Goal: Find specific page/section: Find specific page/section

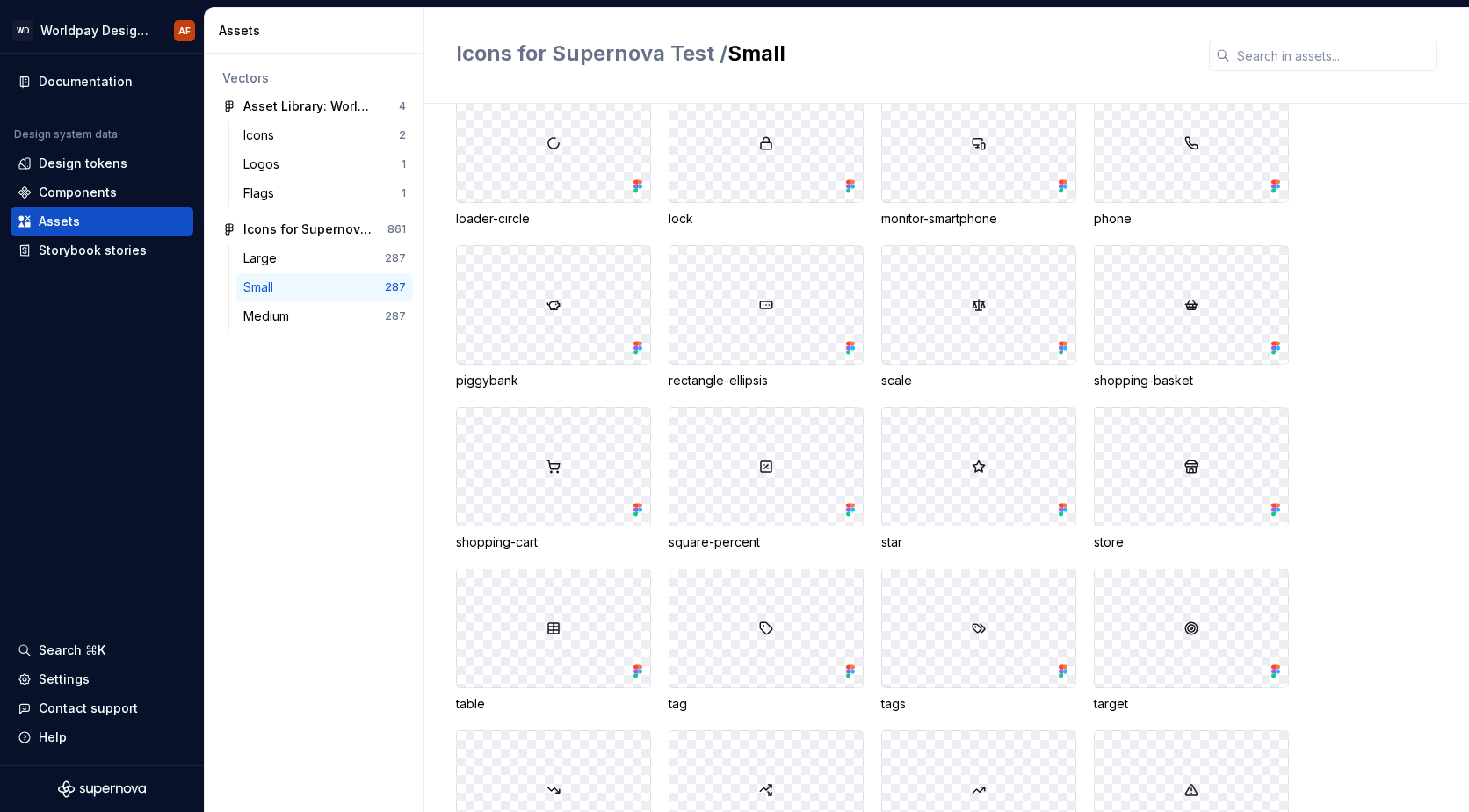
scroll to position [5974, 0]
click at [1401, 438] on div "accessibility apple award axis-3d axis-3d banknote banknote-arrow-up bell brief…" at bounding box center [962, 74] width 1013 height 3862
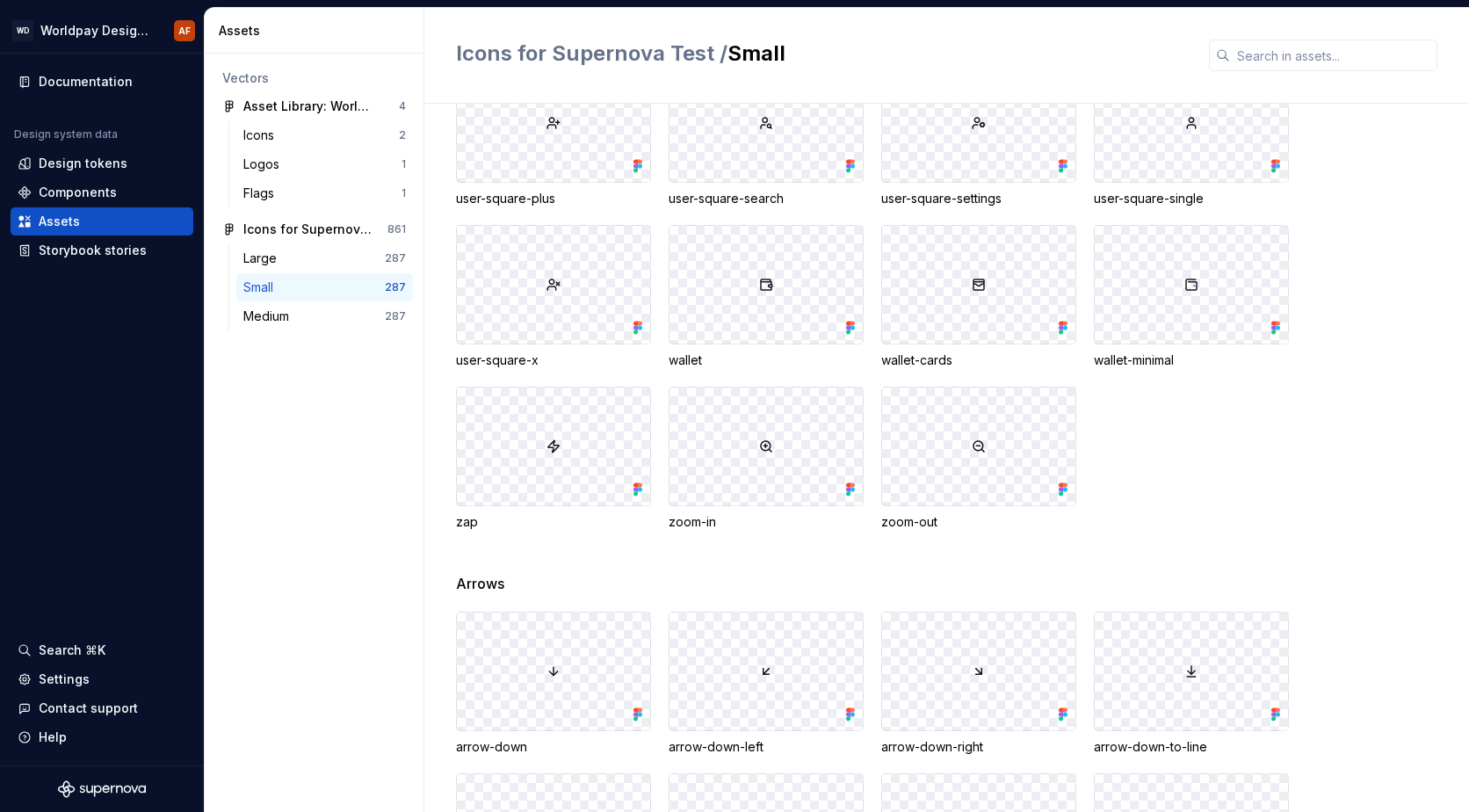
scroll to position [6890, 0]
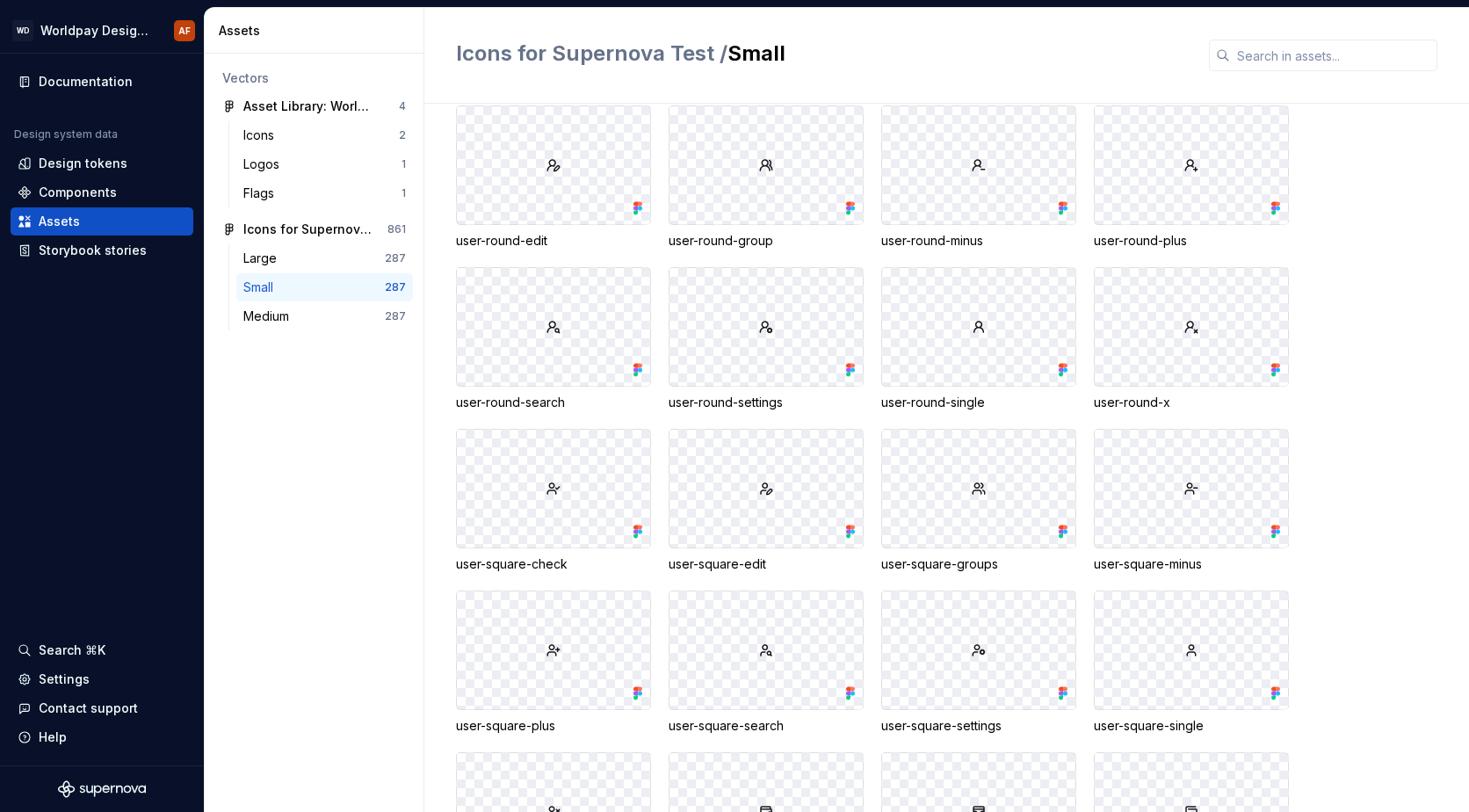
click at [1354, 35] on div "Icons for Supernova Test / Small" at bounding box center [947, 56] width 1045 height 96
click at [1350, 44] on input "text" at bounding box center [1334, 55] width 207 height 32
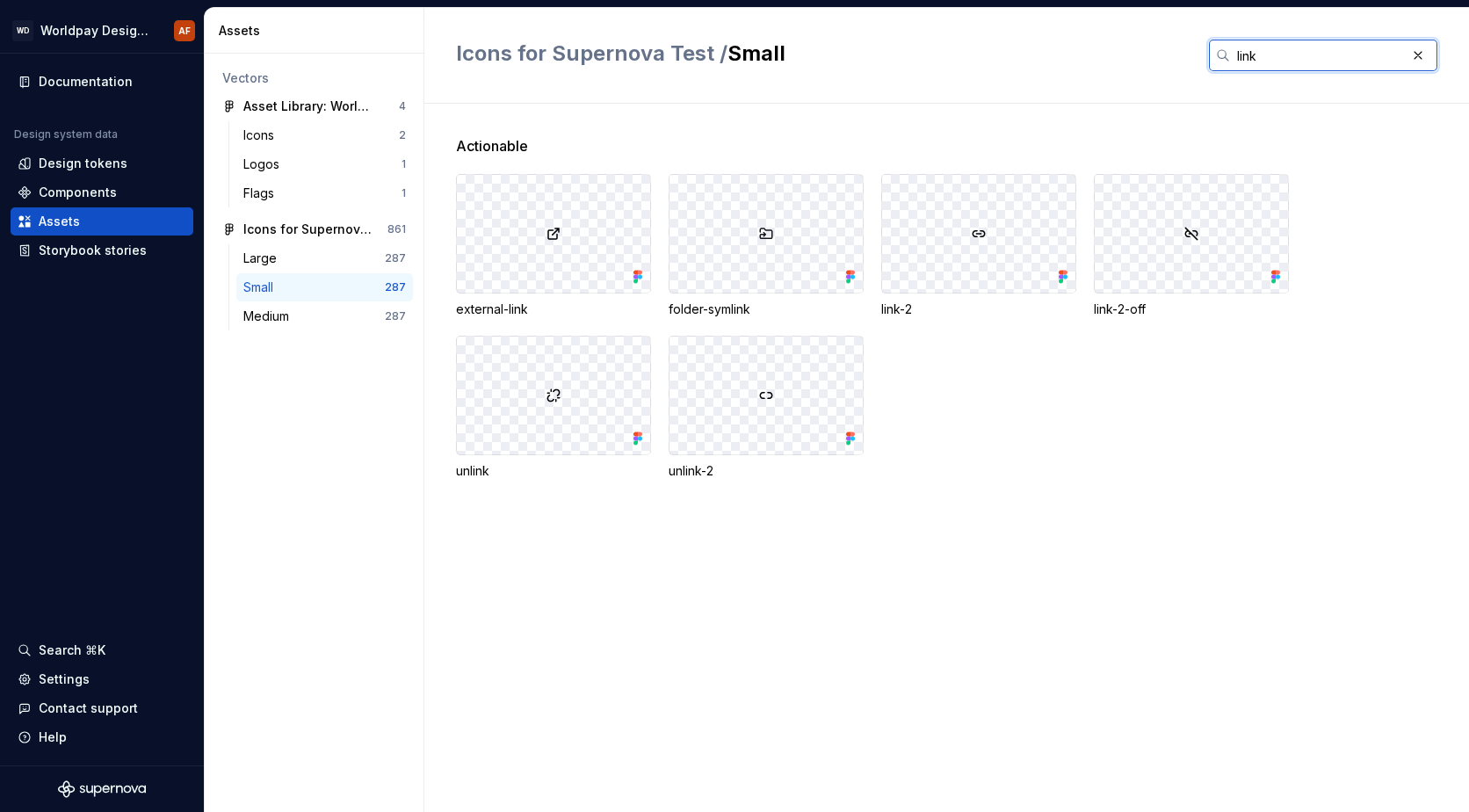
type input "link"
click at [586, 270] on div at bounding box center [554, 233] width 194 height 118
click at [502, 307] on div "external-link" at bounding box center [554, 309] width 196 height 17
click at [535, 244] on div at bounding box center [554, 233] width 194 height 118
click at [544, 234] on div at bounding box center [554, 233] width 194 height 118
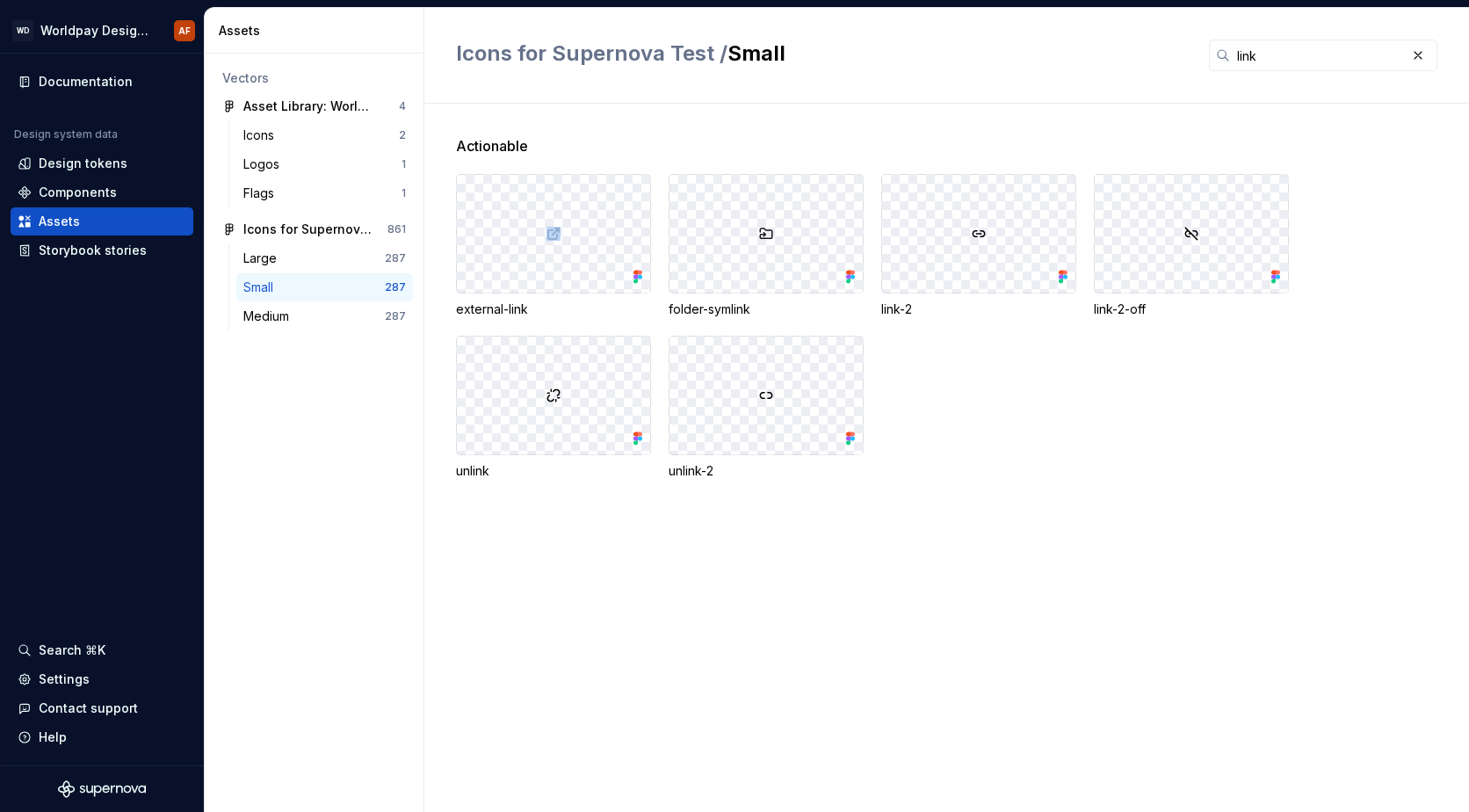
click at [544, 234] on div at bounding box center [554, 233] width 194 height 118
drag, startPoint x: 544, startPoint y: 234, endPoint x: 503, endPoint y: 308, distance: 84.6
click at [503, 308] on div "external-link" at bounding box center [554, 309] width 196 height 17
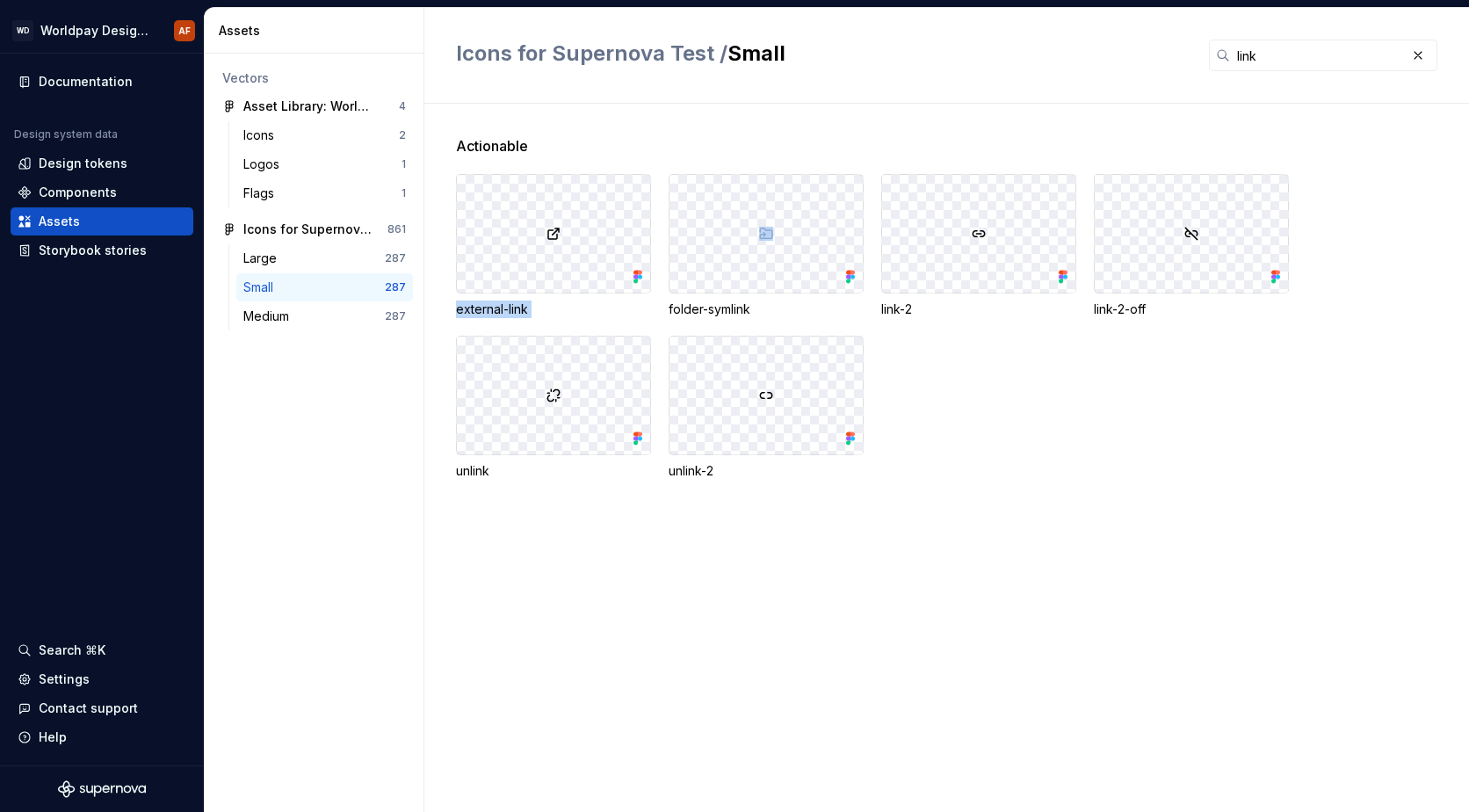
drag, startPoint x: 503, startPoint y: 308, endPoint x: 576, endPoint y: 310, distance: 73.0
click at [576, 310] on div "external-link" at bounding box center [554, 309] width 196 height 17
click at [574, 242] on div at bounding box center [554, 233] width 194 height 118
drag, startPoint x: 574, startPoint y: 242, endPoint x: 715, endPoint y: 239, distance: 141.0
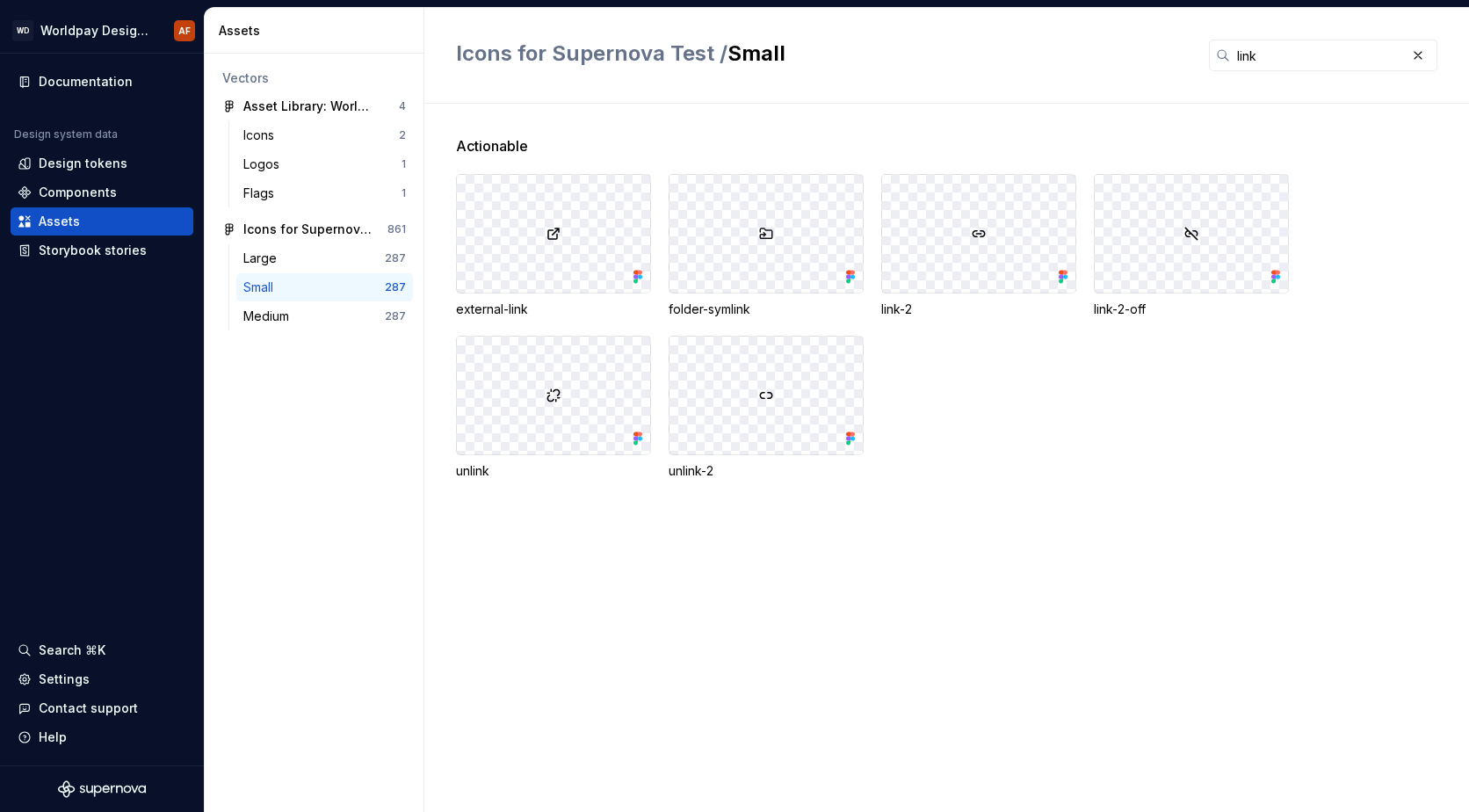
click at [715, 239] on div at bounding box center [766, 233] width 194 height 118
click at [767, 233] on img at bounding box center [766, 233] width 14 height 14
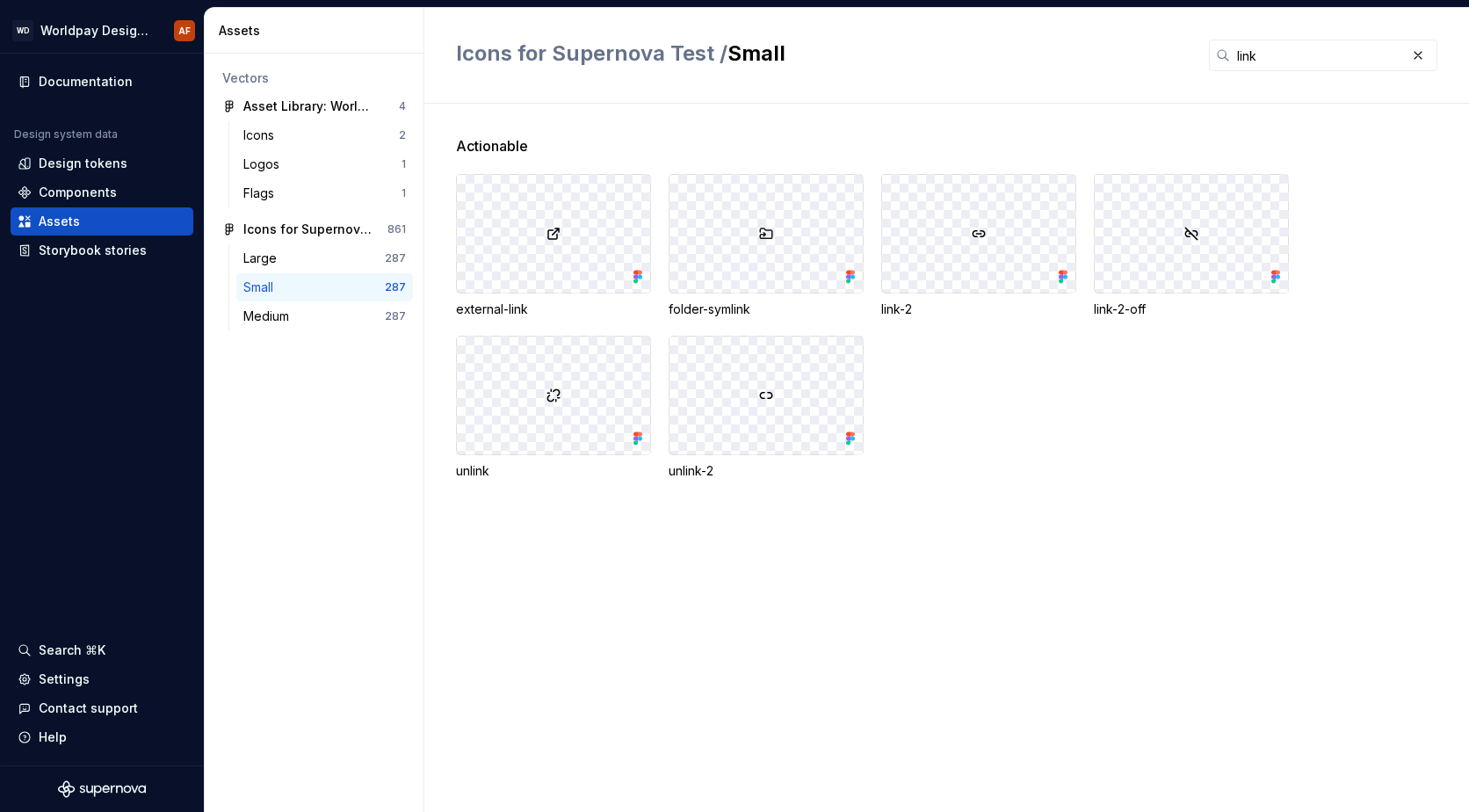
drag, startPoint x: 625, startPoint y: 256, endPoint x: 605, endPoint y: 279, distance: 30.5
click at [605, 279] on div at bounding box center [554, 233] width 194 height 118
click at [324, 261] on div "Large" at bounding box center [313, 258] width 142 height 17
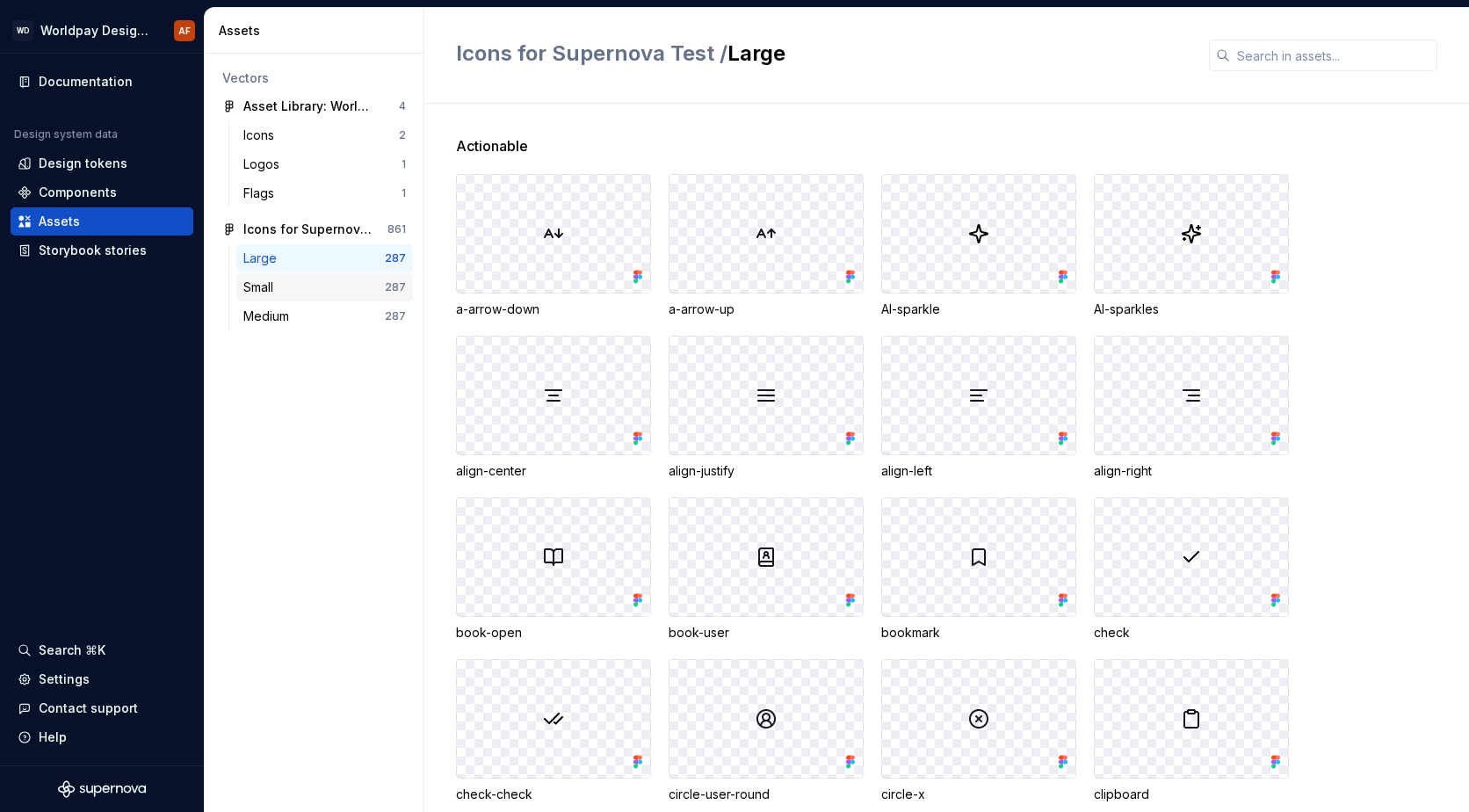
click at [306, 282] on div "Small" at bounding box center [313, 287] width 142 height 17
click at [1147, 311] on div "AI-sparkles" at bounding box center [1192, 309] width 196 height 17
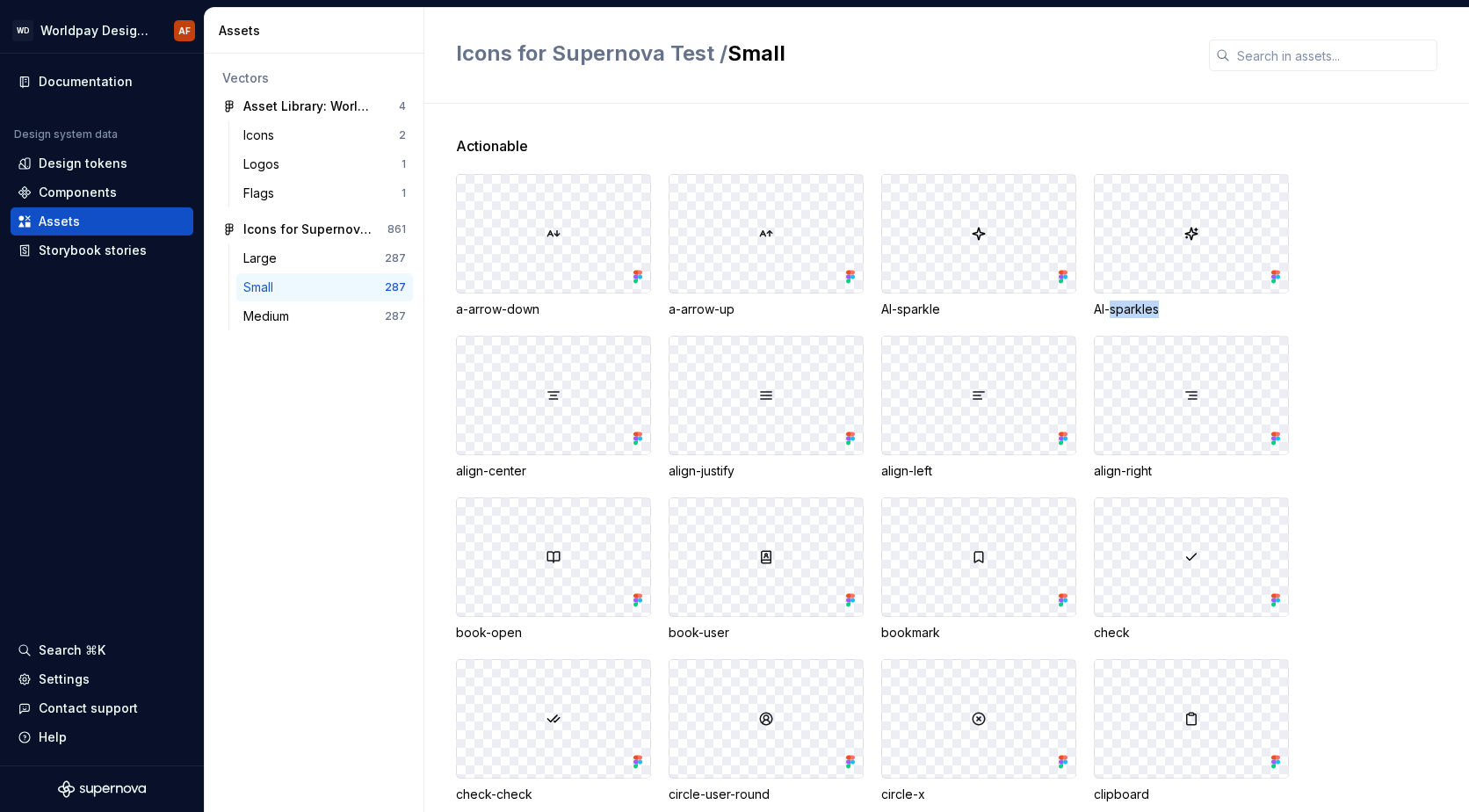
click at [1147, 311] on div "AI-sparkles" at bounding box center [1192, 309] width 196 height 17
drag, startPoint x: 1147, startPoint y: 311, endPoint x: 1256, endPoint y: 125, distance: 215.6
drag, startPoint x: 1256, startPoint y: 125, endPoint x: 1115, endPoint y: 126, distance: 141.0
click at [1115, 126] on div "Actionable a-arrow-down a-arrow-up AI-sparkle AI-sparkles align-center align-ju…" at bounding box center [962, 458] width 1013 height 708
drag, startPoint x: 1147, startPoint y: 179, endPoint x: 1094, endPoint y: 119, distance: 80.1
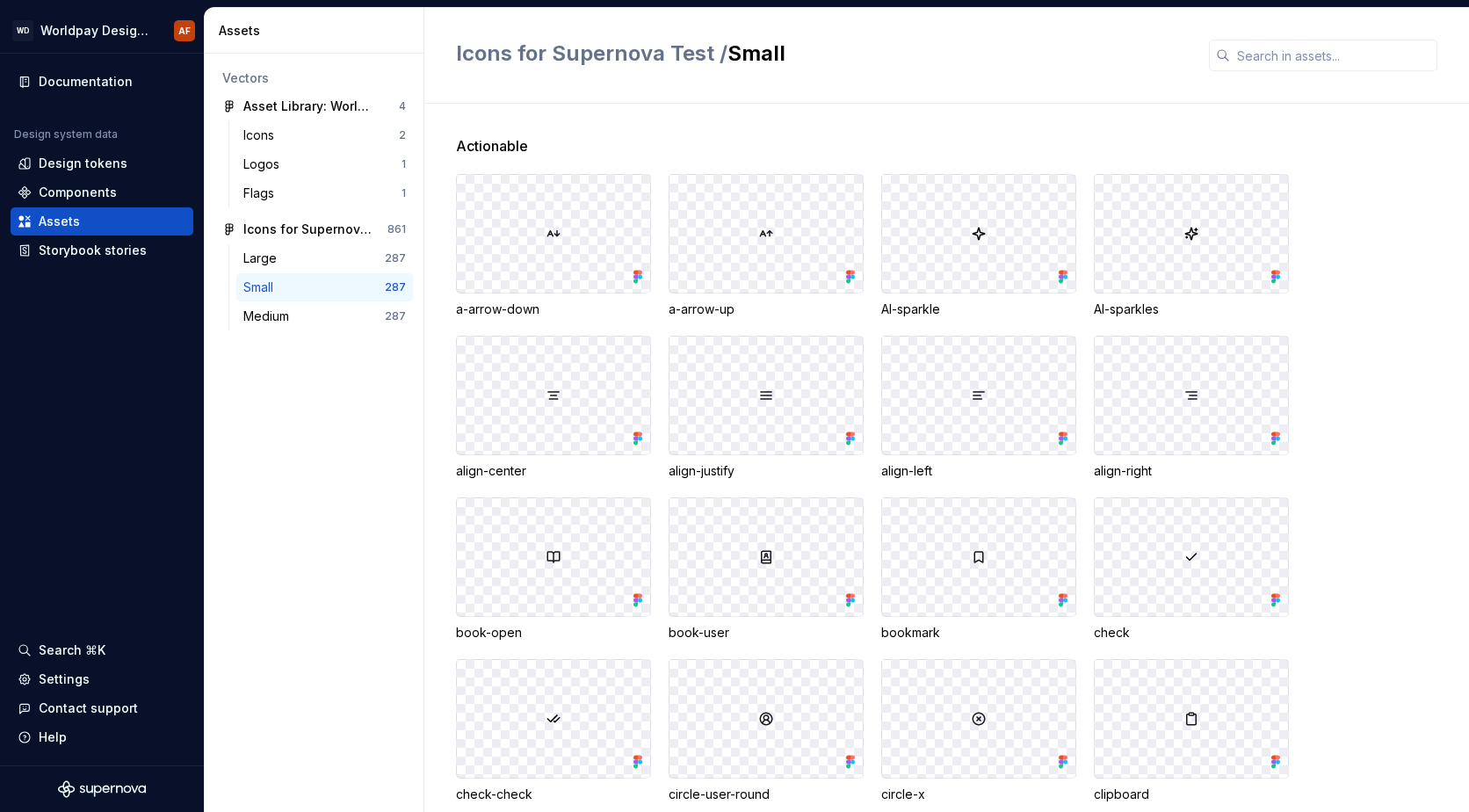
click at [1094, 119] on div "Actionable a-arrow-down a-arrow-up AI-sparkle AI-sparkles align-center align-ju…" at bounding box center [962, 458] width 1013 height 708
click at [1003, 206] on div at bounding box center [979, 233] width 194 height 118
drag, startPoint x: 1003, startPoint y: 206, endPoint x: 999, endPoint y: 217, distance: 11.7
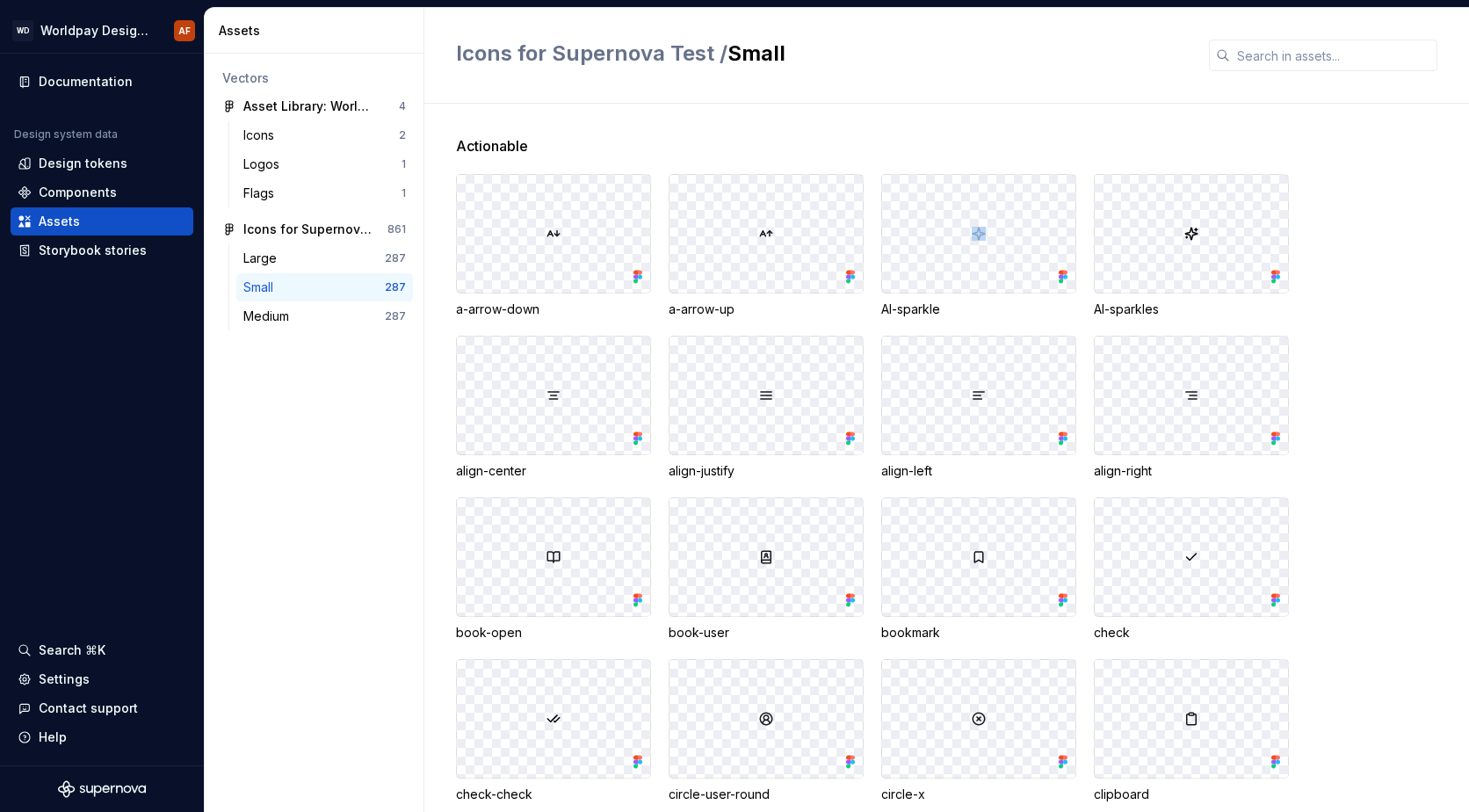
click at [999, 217] on div at bounding box center [979, 233] width 194 height 118
drag, startPoint x: 997, startPoint y: 217, endPoint x: 804, endPoint y: 110, distance: 220.7
click at [804, 110] on div "Actionable a-arrow-down a-arrow-up AI-sparkle AI-sparkles align-center align-ju…" at bounding box center [962, 458] width 1013 height 708
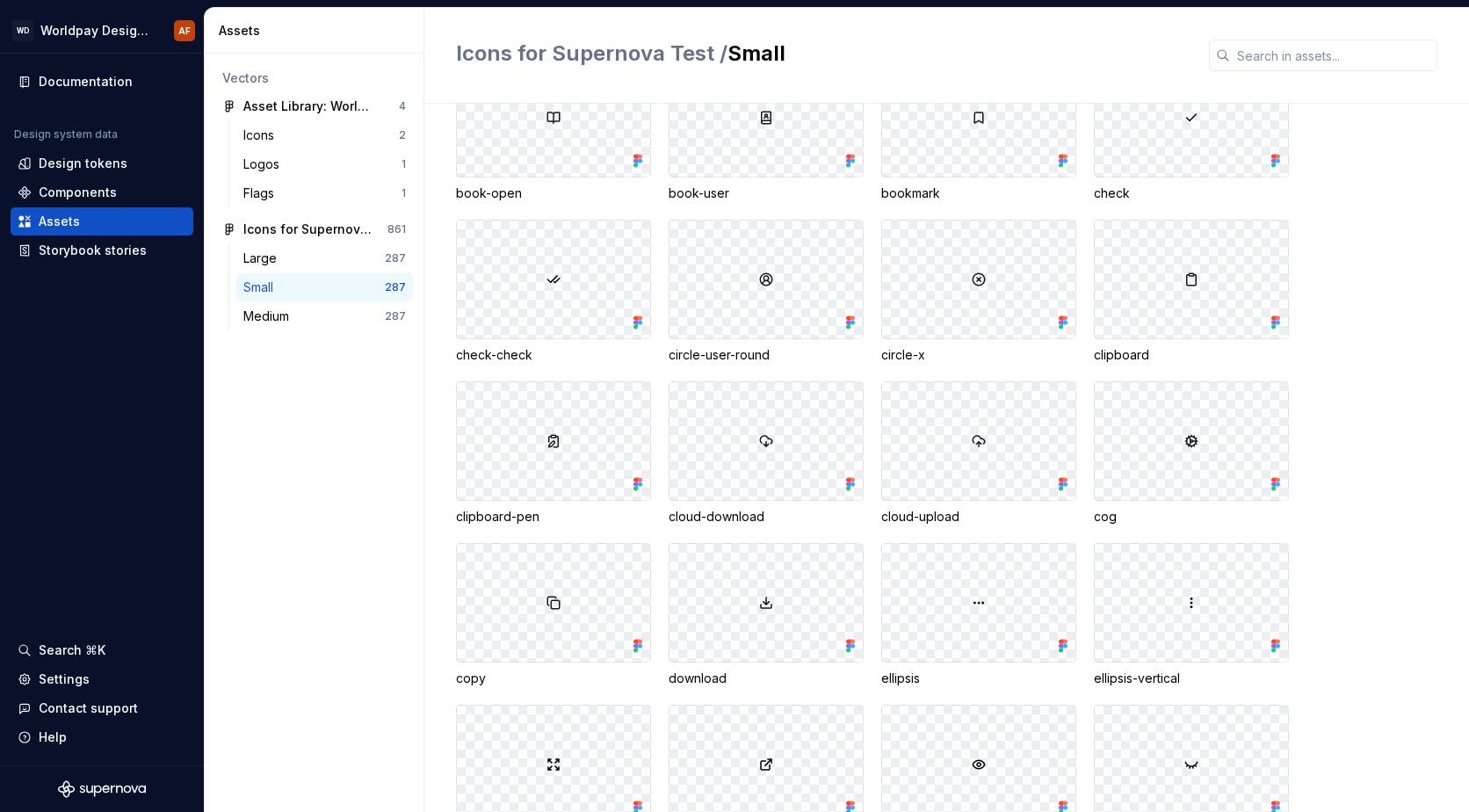
scroll to position [966, 0]
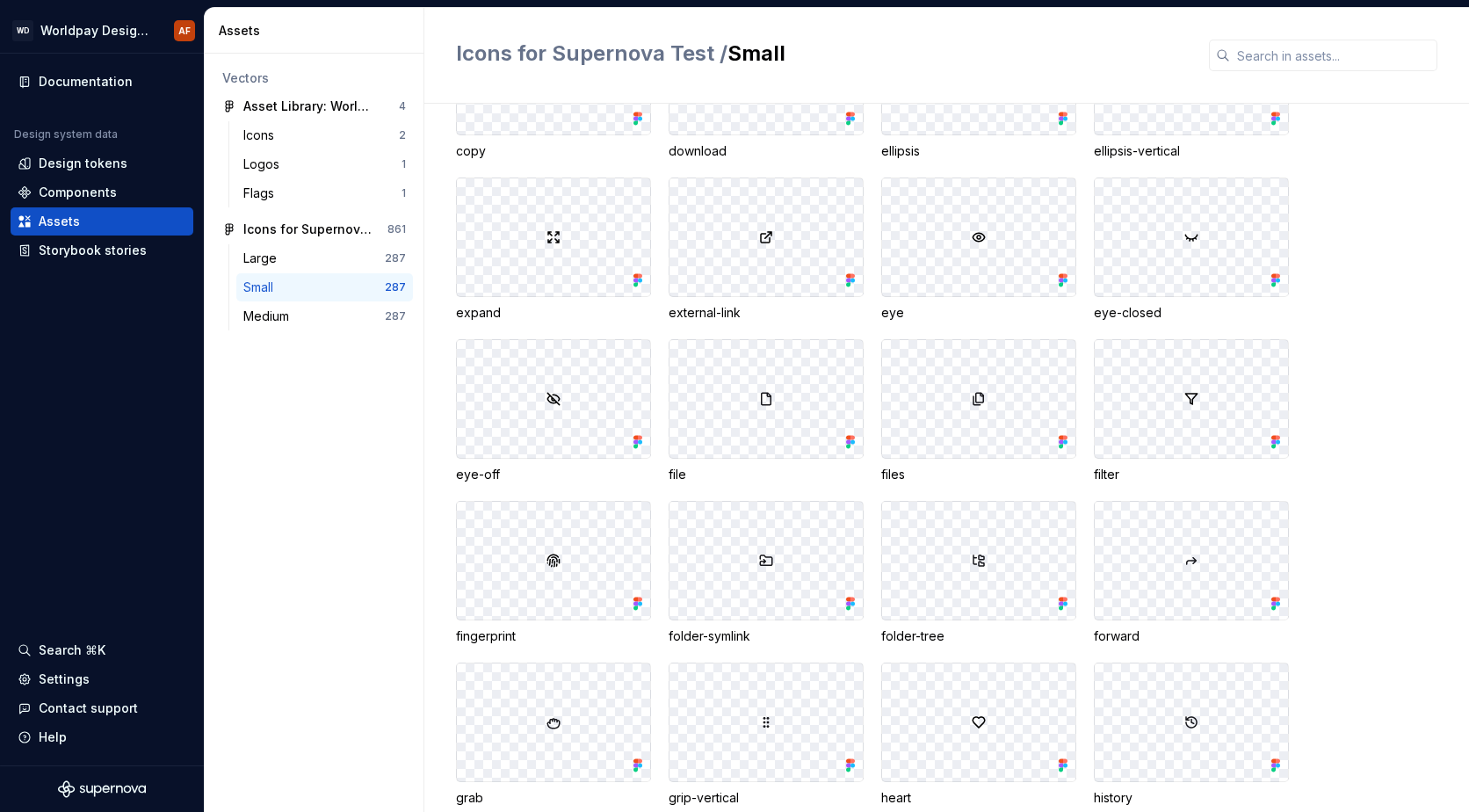
click at [725, 643] on div "folder-symlink" at bounding box center [766, 636] width 196 height 17
click at [724, 640] on div "folder-symlink" at bounding box center [766, 636] width 196 height 17
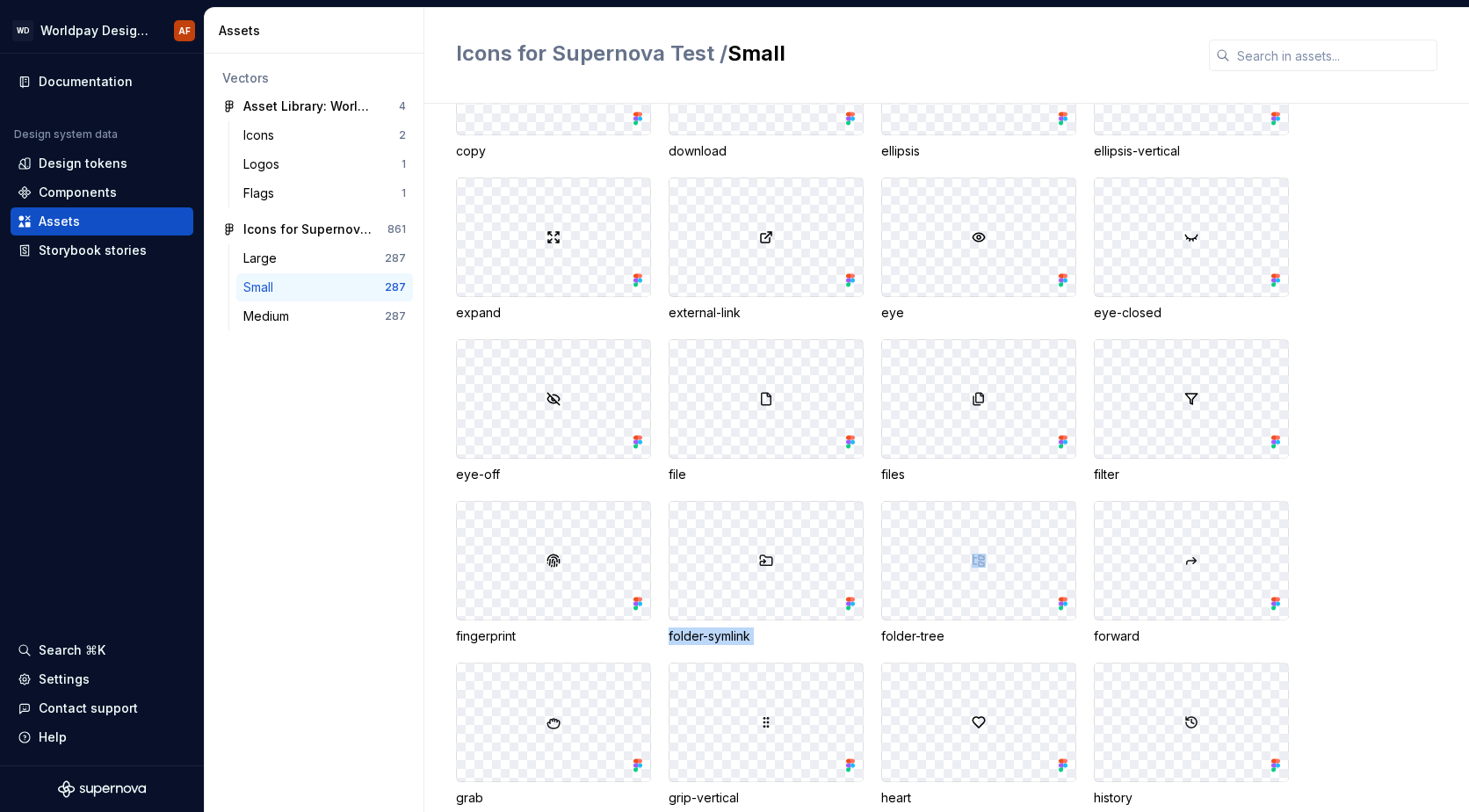
click at [724, 640] on div "folder-symlink" at bounding box center [766, 636] width 196 height 17
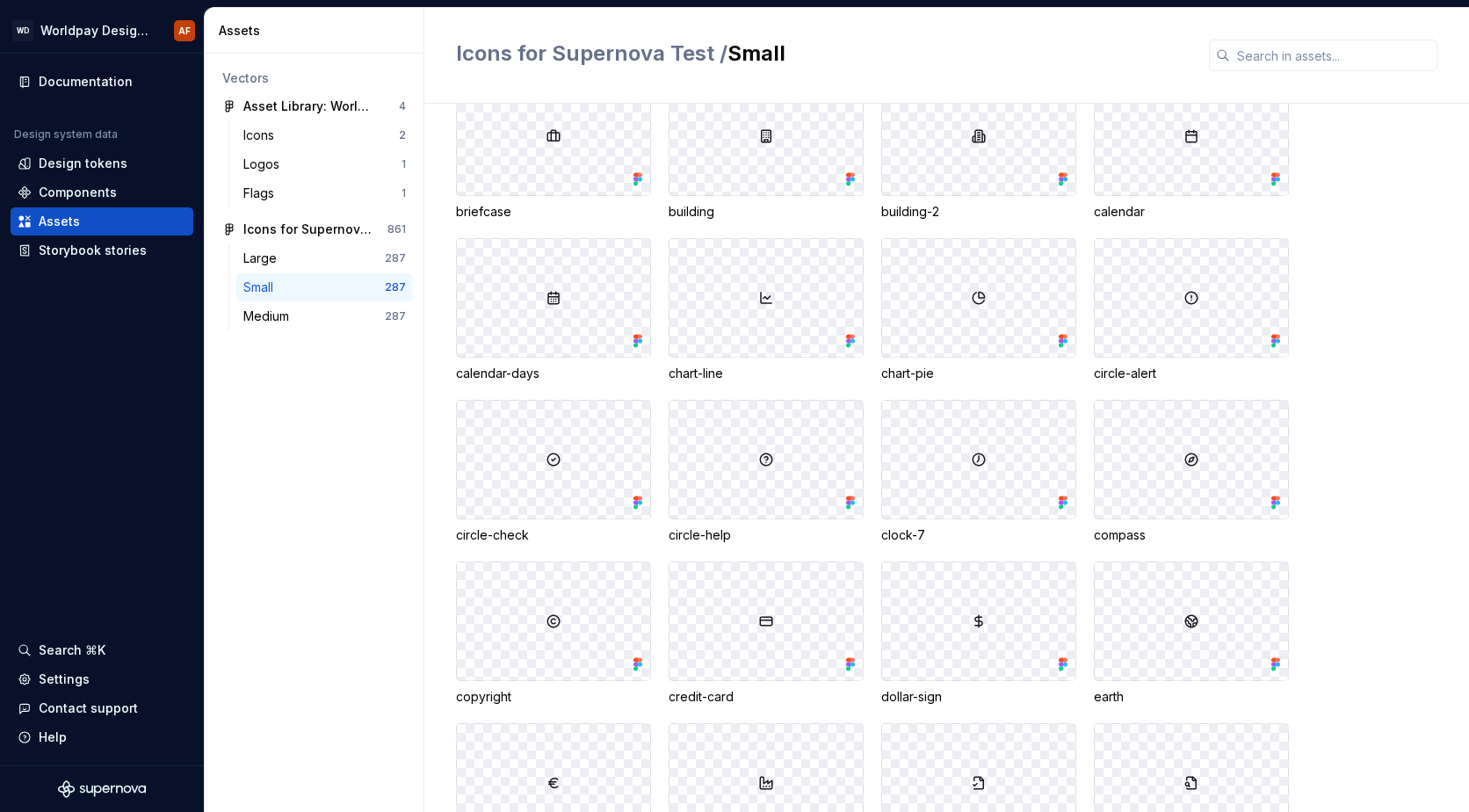
scroll to position [4656, 0]
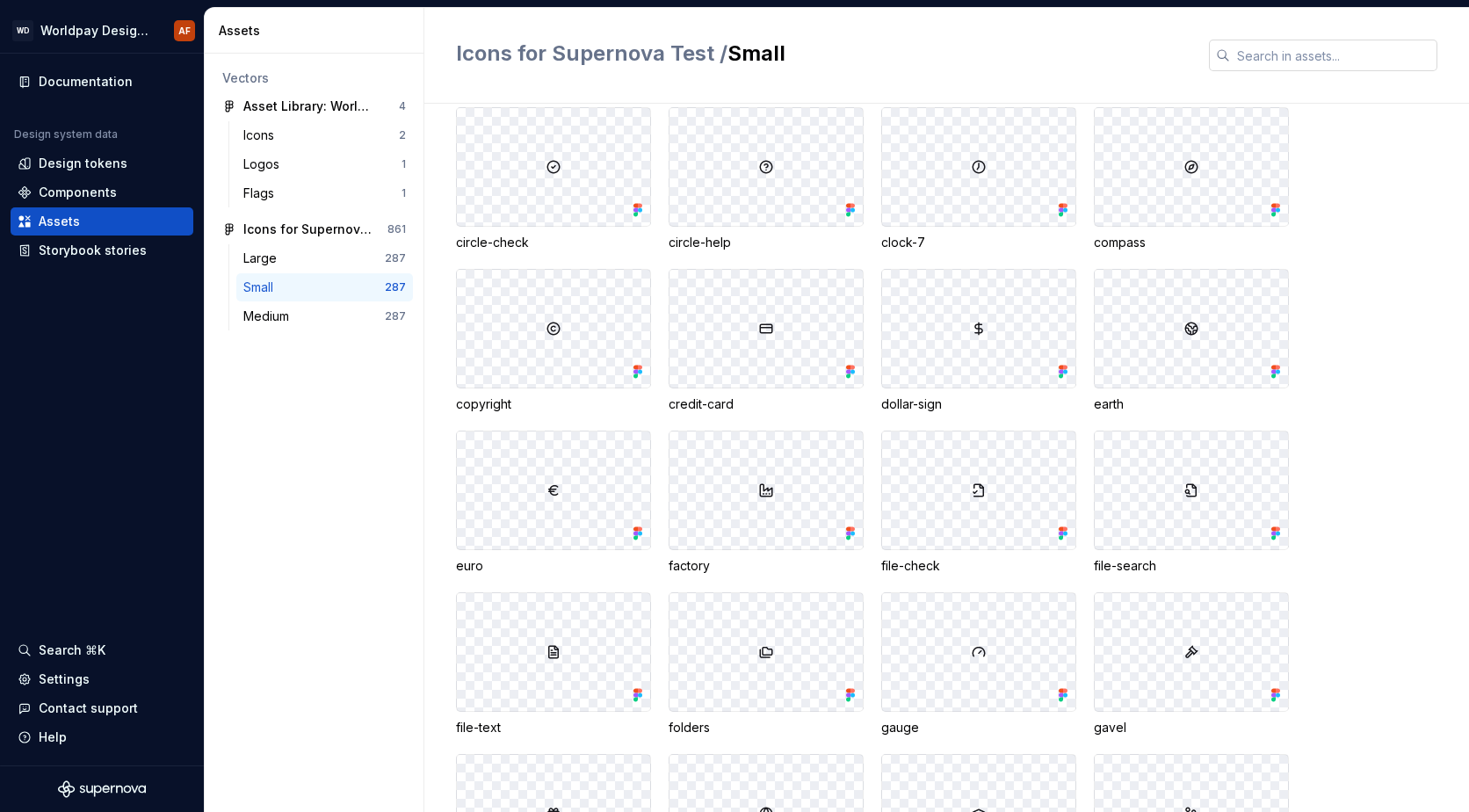
click at [1274, 66] on input "text" at bounding box center [1334, 55] width 207 height 32
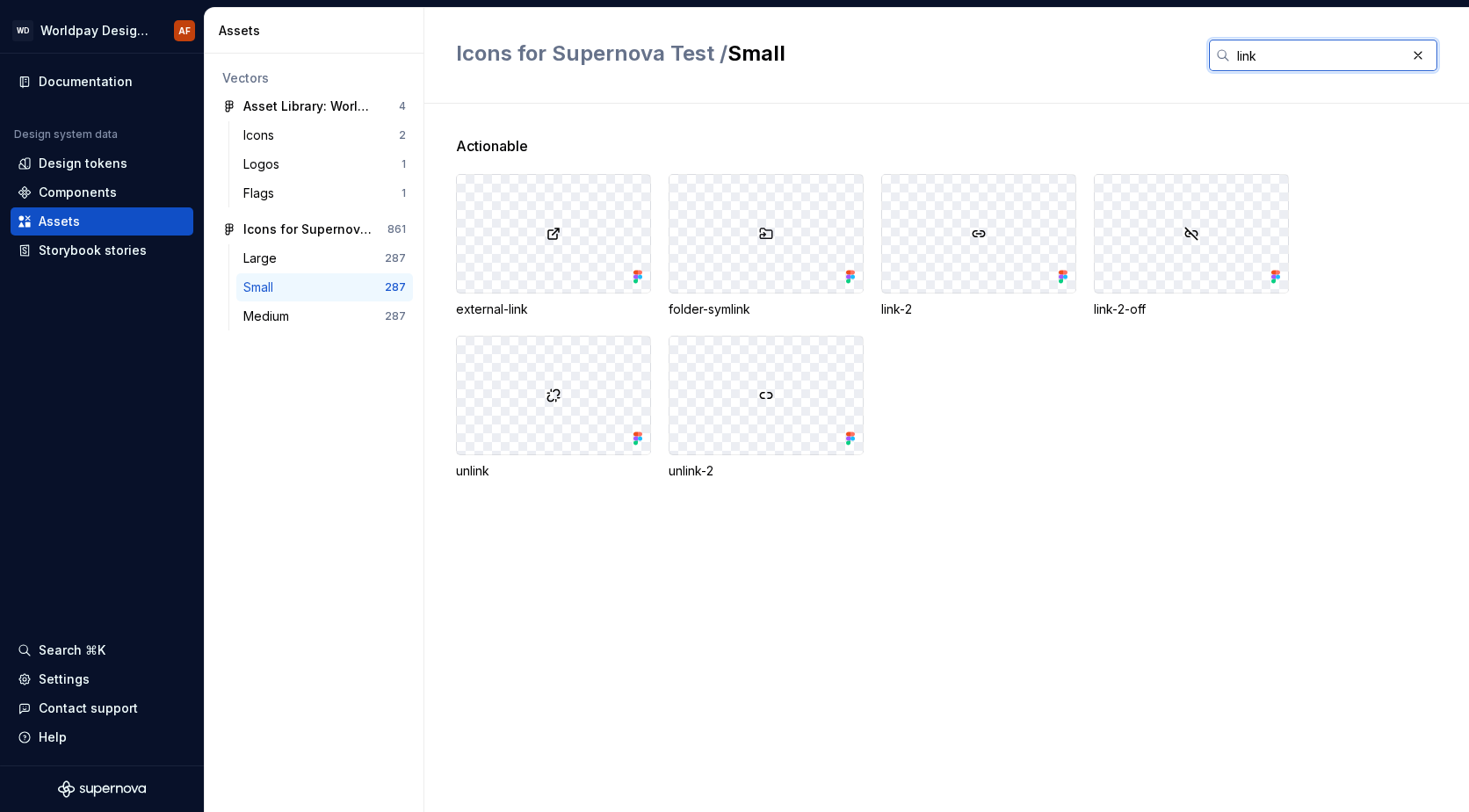
scroll to position [0, 0]
type input "link"
click at [514, 308] on div "external-link" at bounding box center [554, 309] width 196 height 17
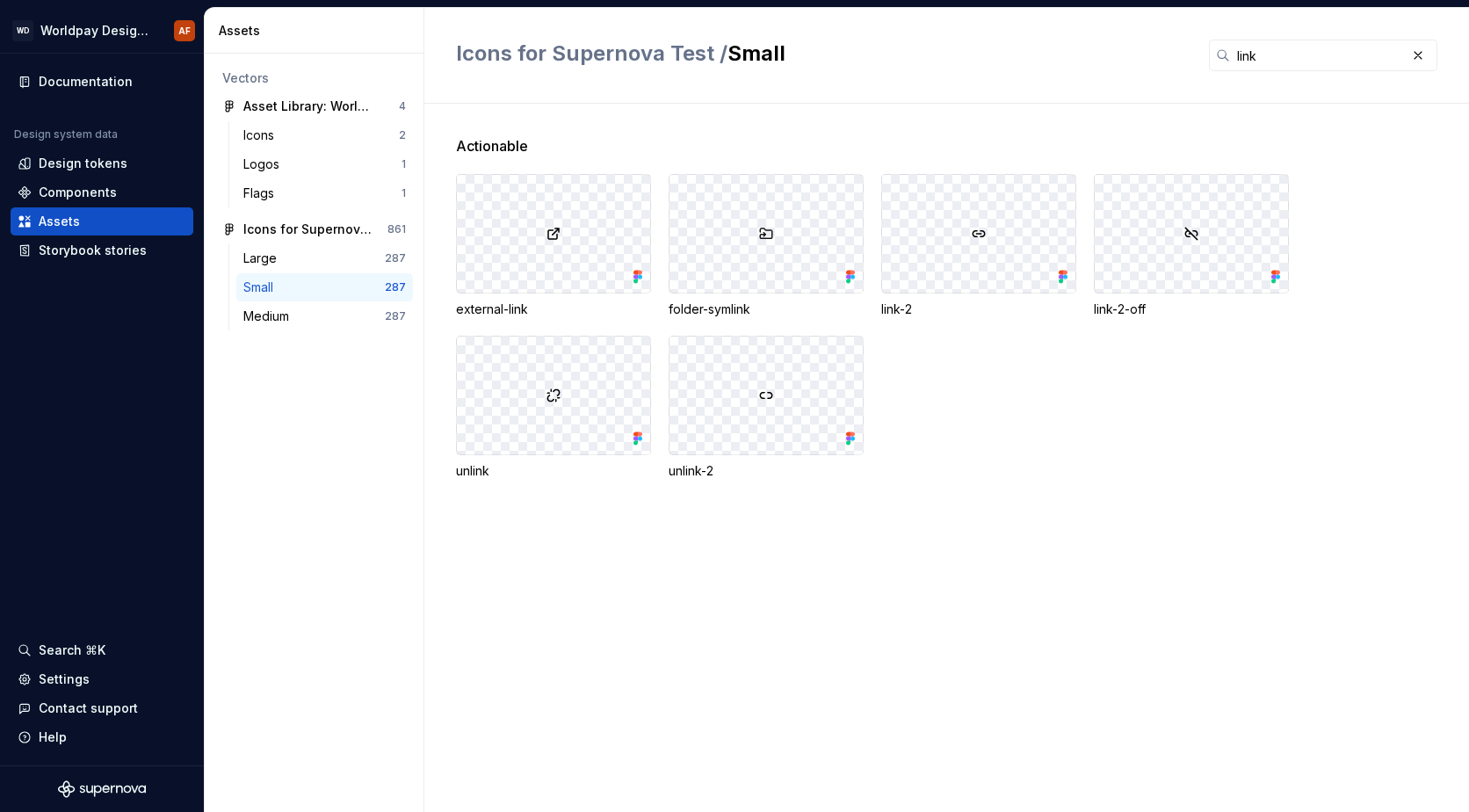
drag, startPoint x: 559, startPoint y: 272, endPoint x: 1141, endPoint y: 486, distance: 620.1
click at [1141, 486] on div "Actionable external-link folder-symlink link-2 link-2-off unlink unlink-2" at bounding box center [962, 328] width 1013 height 386
click at [111, 255] on div "Storybook stories" at bounding box center [92, 250] width 108 height 17
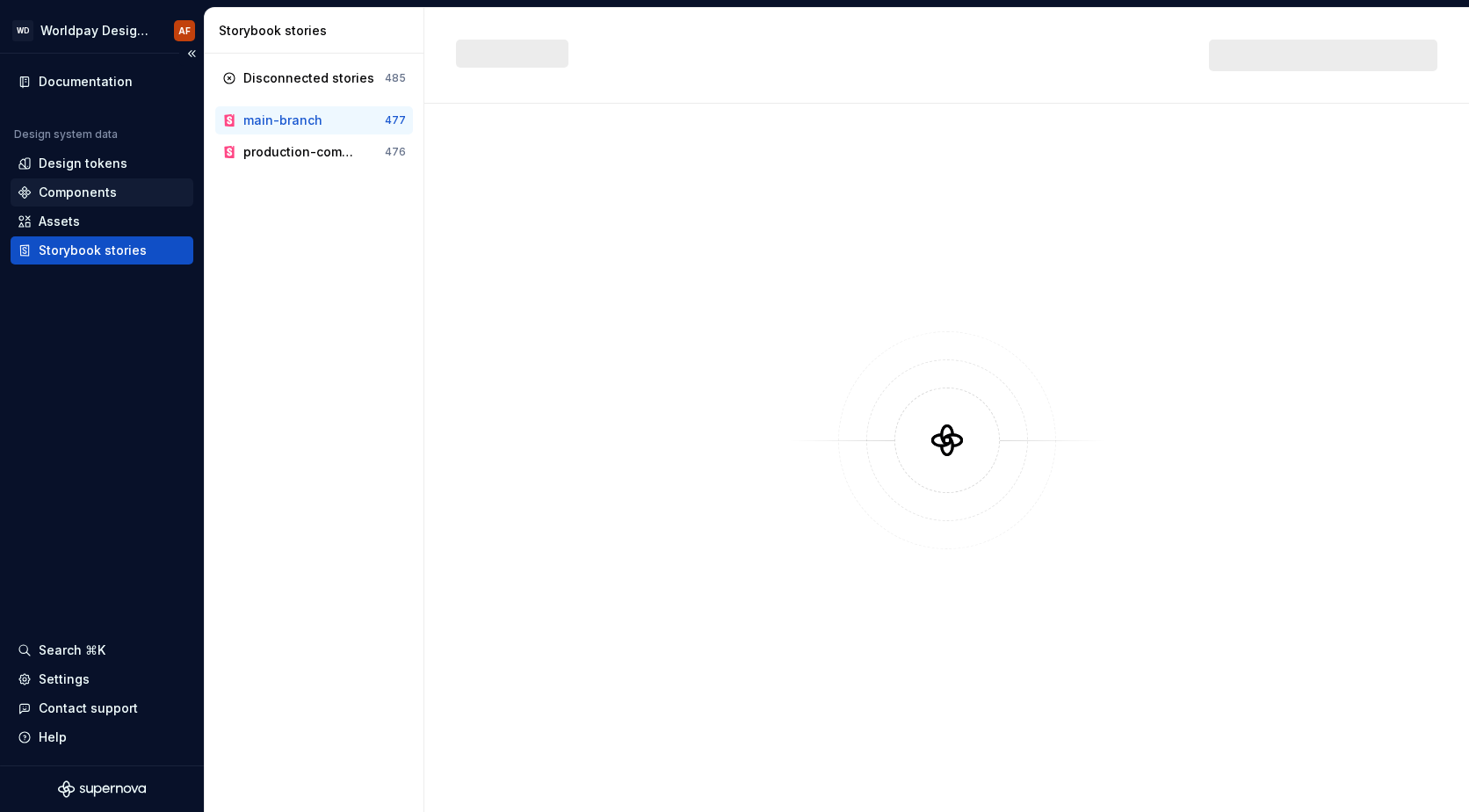
click at [83, 189] on div "Components" at bounding box center [78, 192] width 79 height 17
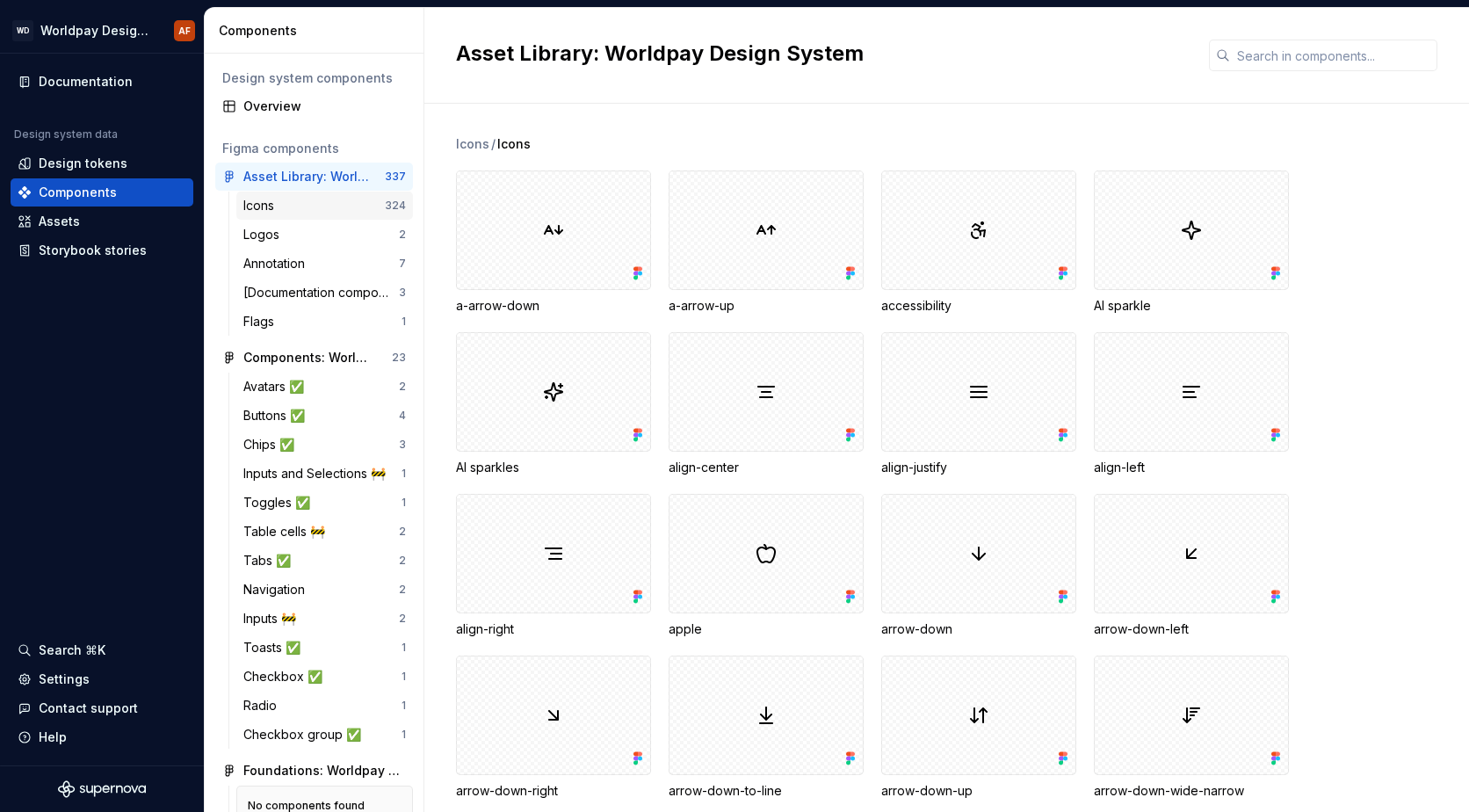
click at [307, 213] on div "Icons" at bounding box center [313, 205] width 142 height 17
click at [1284, 58] on input "text" at bounding box center [1334, 55] width 207 height 32
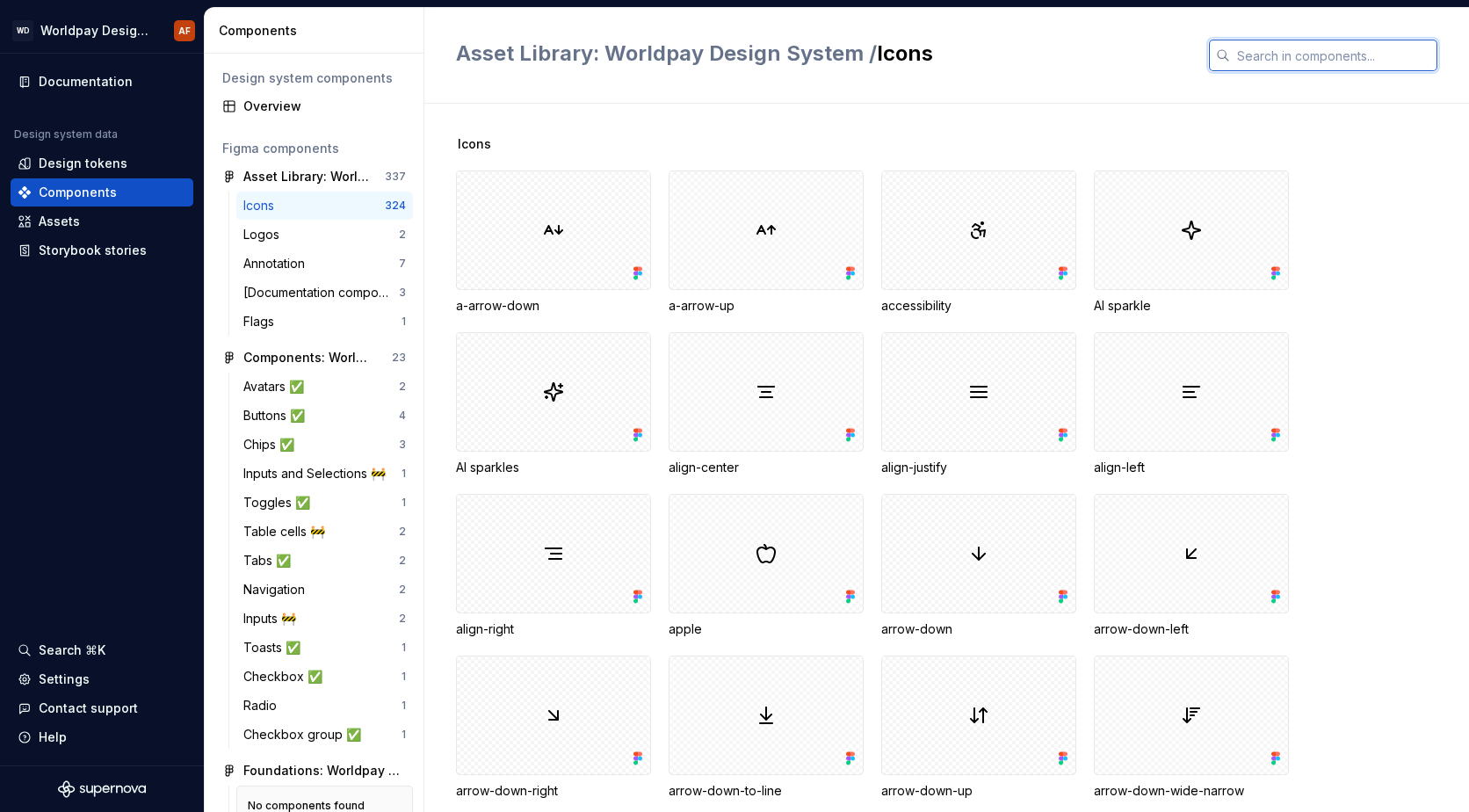
type input "link"
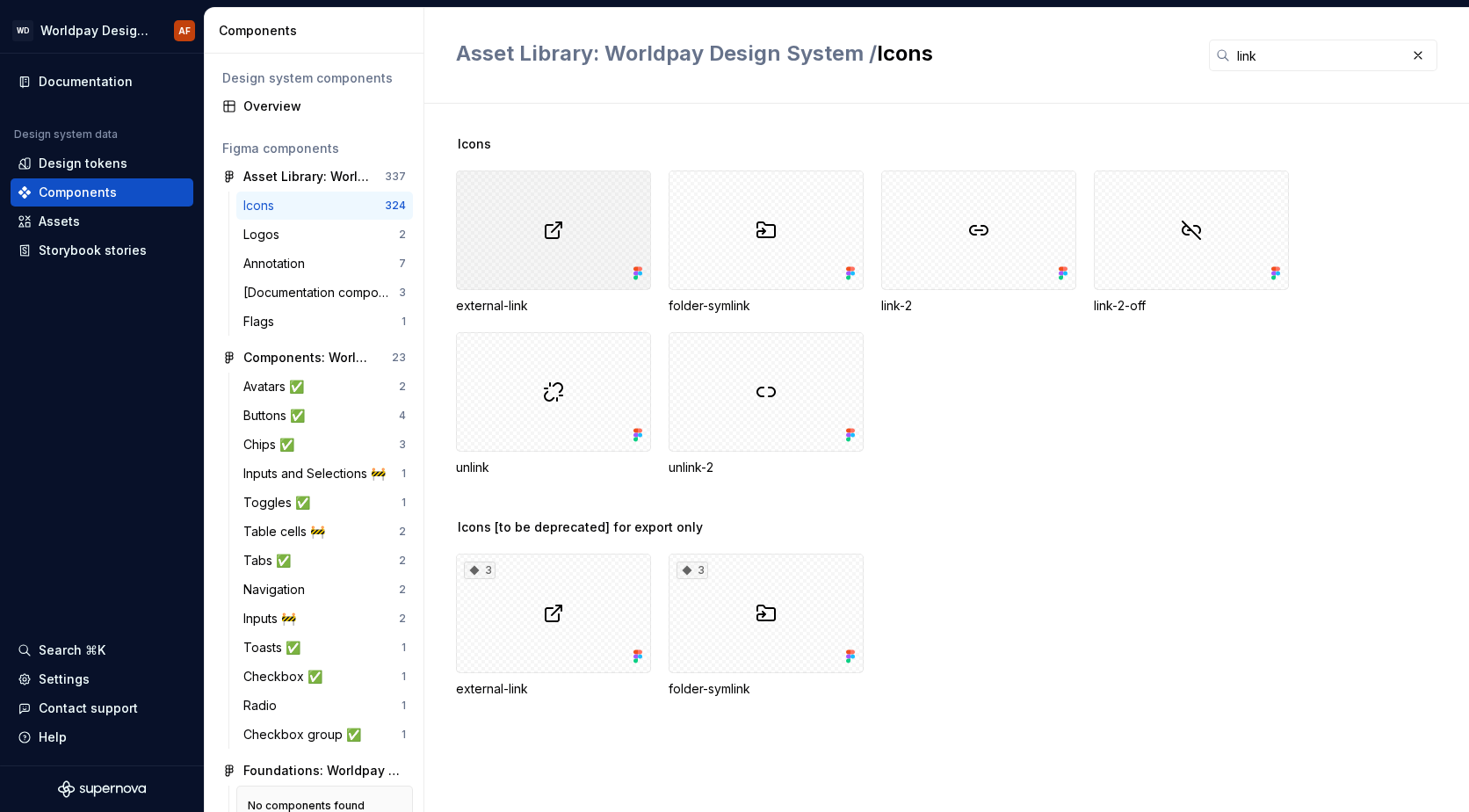
click at [574, 219] on div at bounding box center [554, 230] width 196 height 120
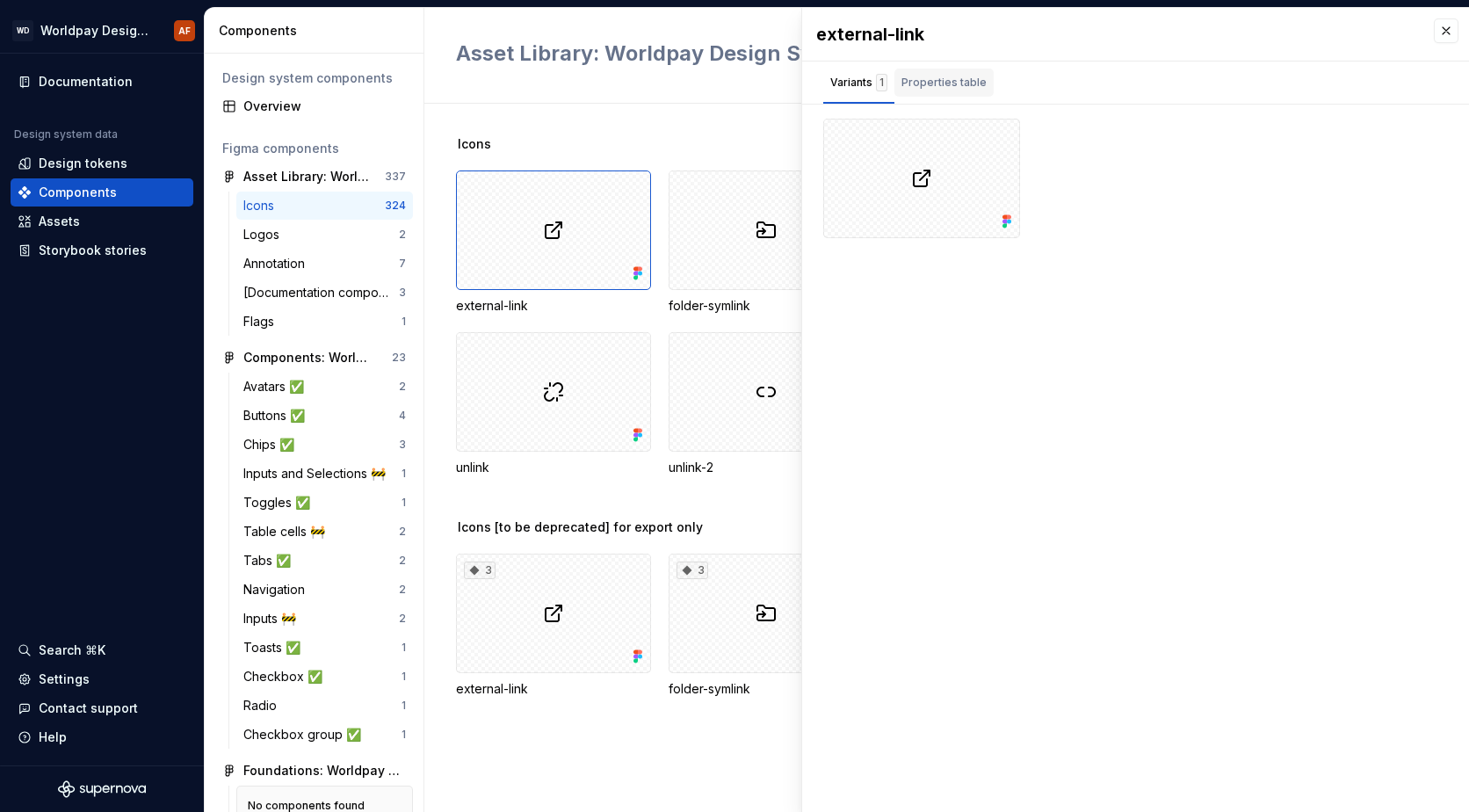
click at [940, 71] on div "Properties table" at bounding box center [944, 82] width 100 height 28
click at [872, 79] on div "Variants 1" at bounding box center [859, 82] width 58 height 17
click at [959, 193] on div at bounding box center [921, 178] width 196 height 120
click at [991, 142] on button "button" at bounding box center [999, 139] width 25 height 25
click at [978, 163] on span "Open in [GEOGRAPHIC_DATA]" at bounding box center [934, 190] width 150 height 63
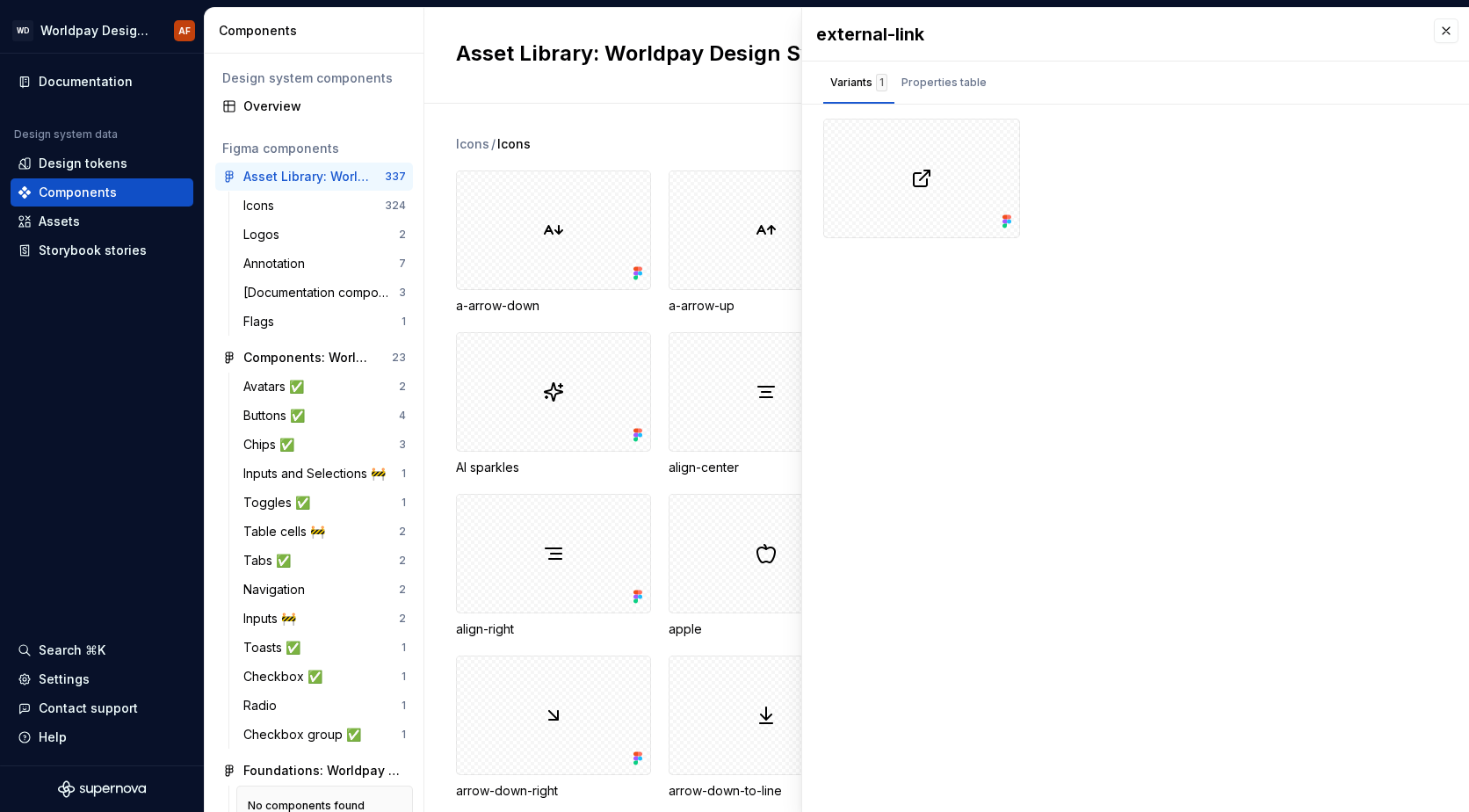
scroll to position [3514, 0]
